Goal: Transaction & Acquisition: Purchase product/service

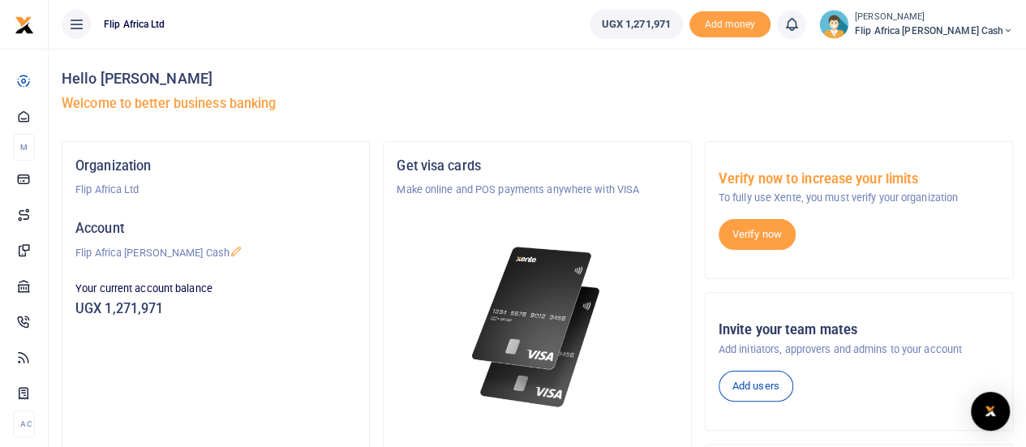
click at [799, 25] on icon at bounding box center [791, 24] width 16 height 18
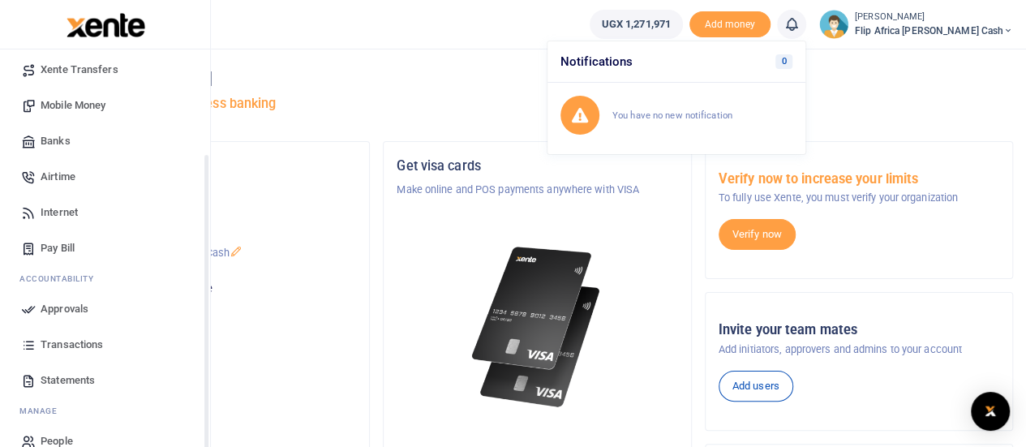
scroll to position [167, 0]
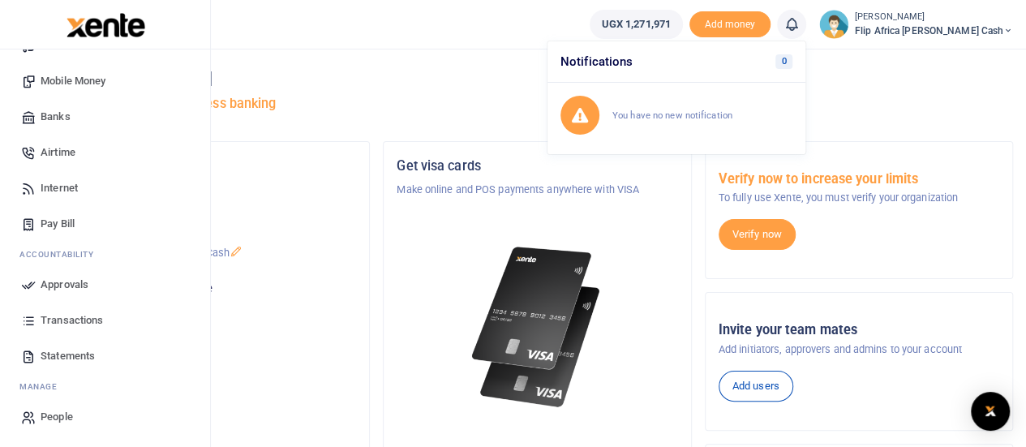
click at [45, 222] on span "Pay Bill" at bounding box center [58, 224] width 34 height 16
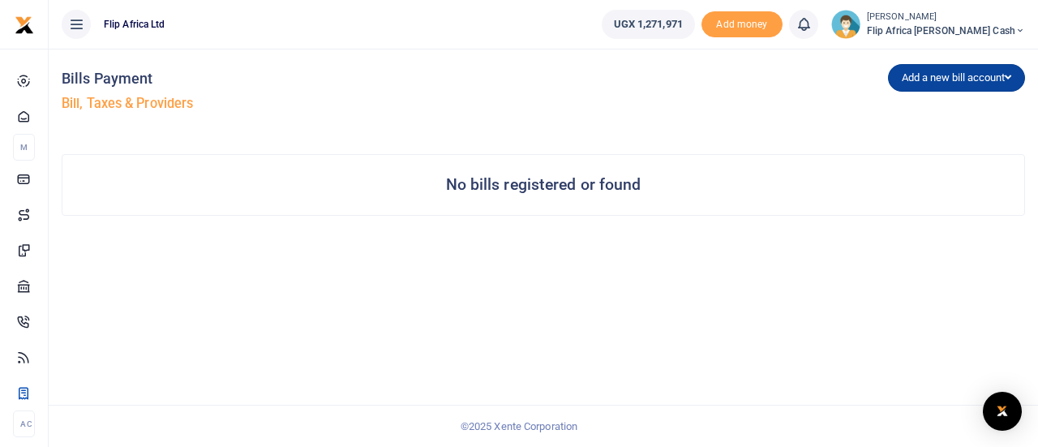
click at [959, 82] on button "Add a new bill account" at bounding box center [956, 78] width 137 height 28
click at [908, 153] on link "URA" at bounding box center [953, 156] width 128 height 23
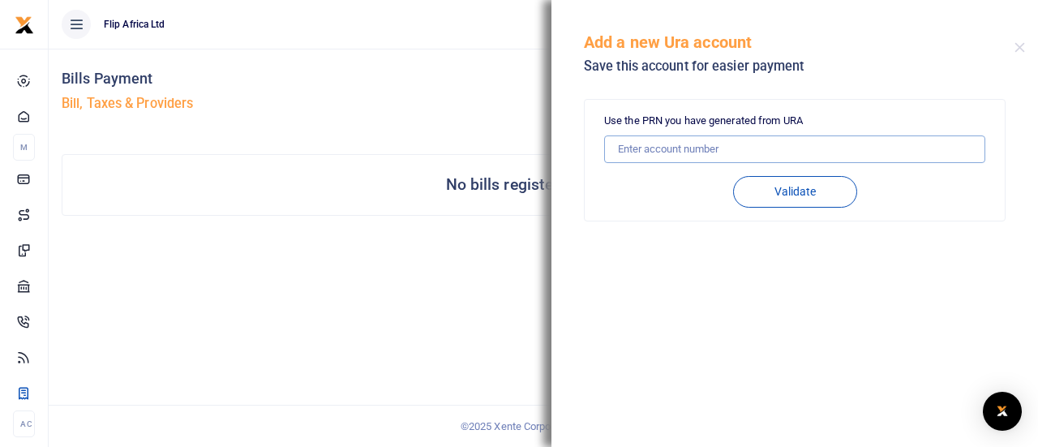
click at [665, 150] on input "text" at bounding box center [794, 149] width 381 height 28
type input "2250007395982"
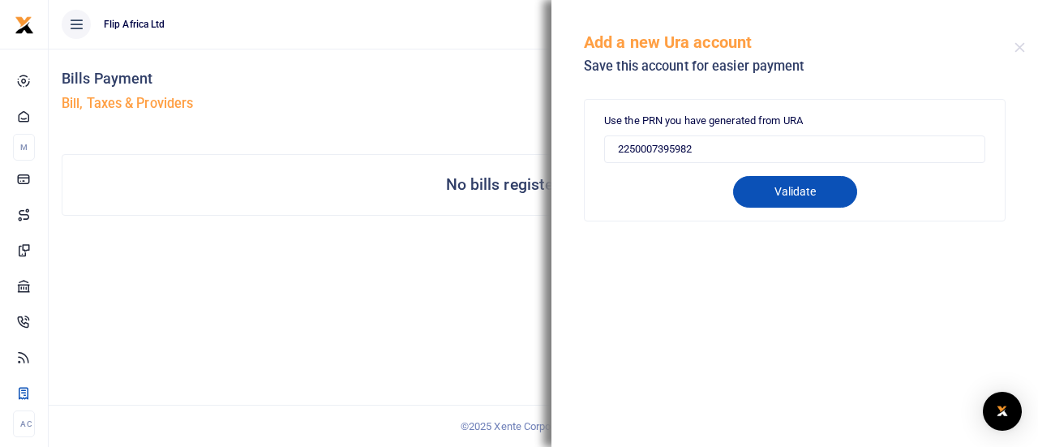
click at [793, 191] on button "Validate" at bounding box center [795, 192] width 124 height 32
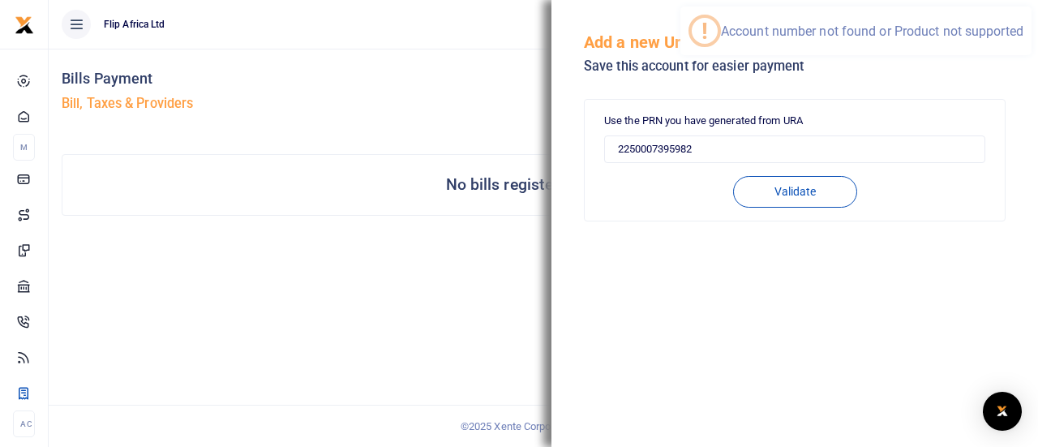
click at [459, 164] on div "No bills registered or found" at bounding box center [543, 185] width 962 height 60
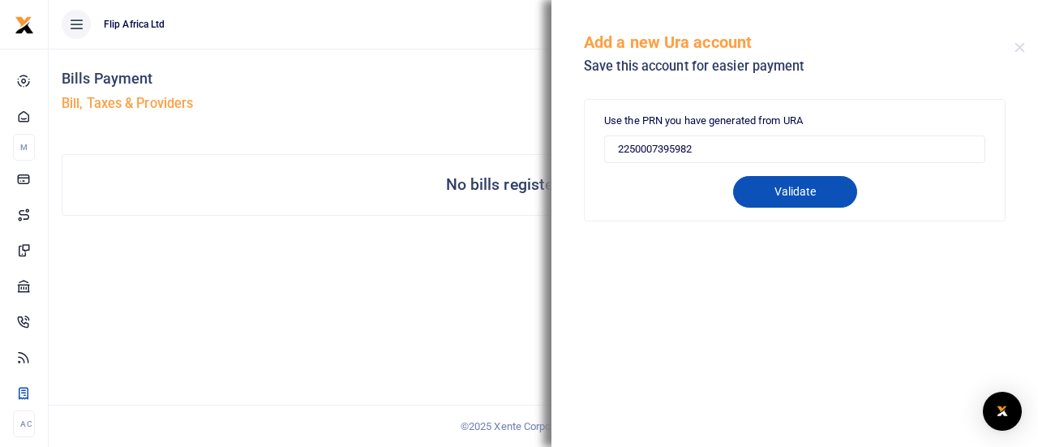
click at [788, 200] on button "Validate" at bounding box center [795, 192] width 124 height 32
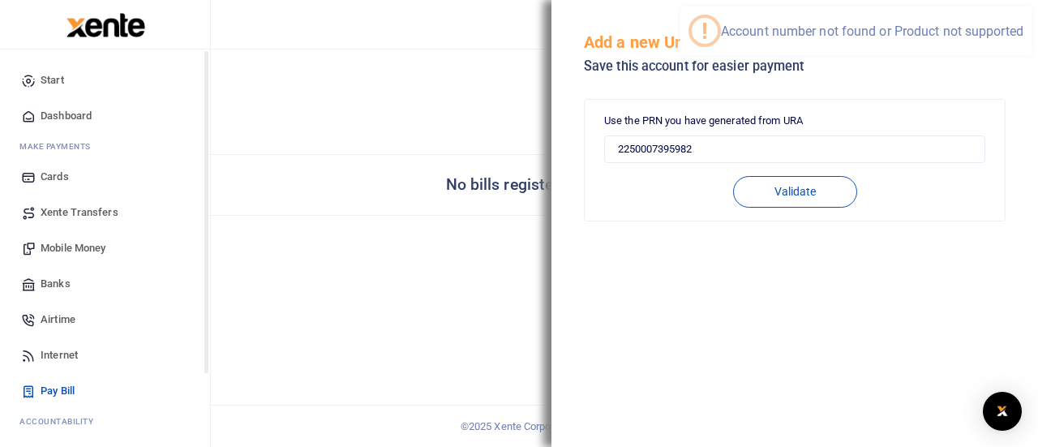
click at [28, 82] on icon at bounding box center [28, 80] width 15 height 15
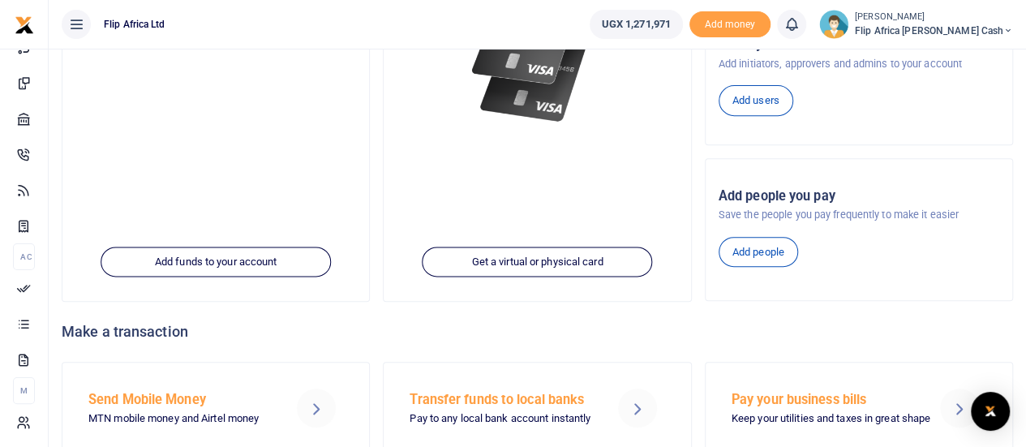
scroll to position [344, 0]
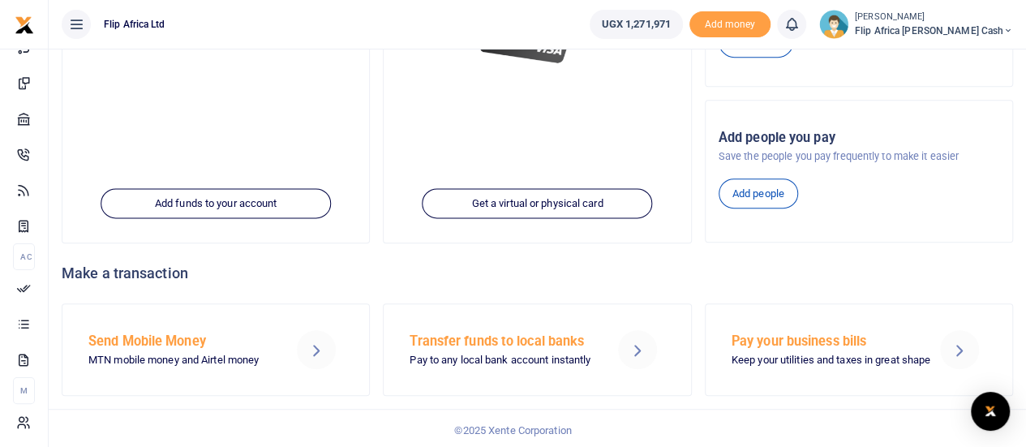
click at [902, 352] on p "Keep your utilities and taxes in great shape" at bounding box center [825, 360] width 188 height 17
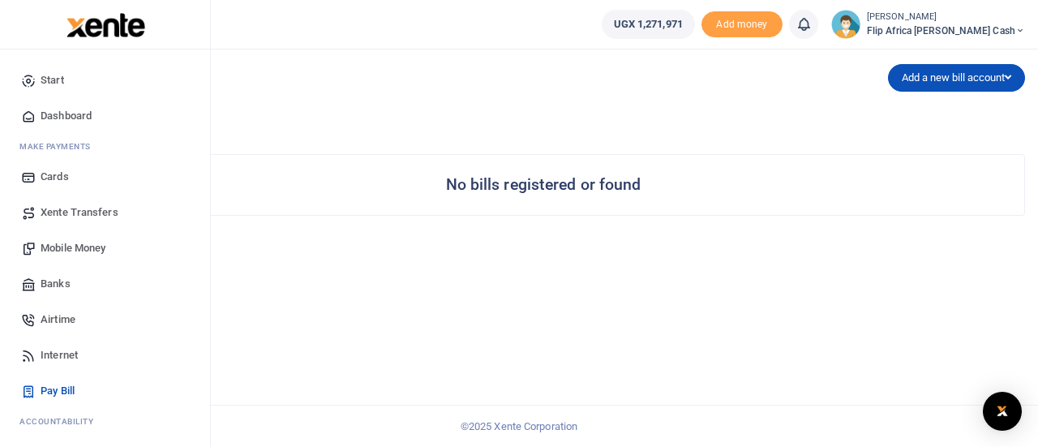
click at [58, 251] on span "Mobile Money" at bounding box center [73, 248] width 65 height 16
